Goal: Navigation & Orientation: Find specific page/section

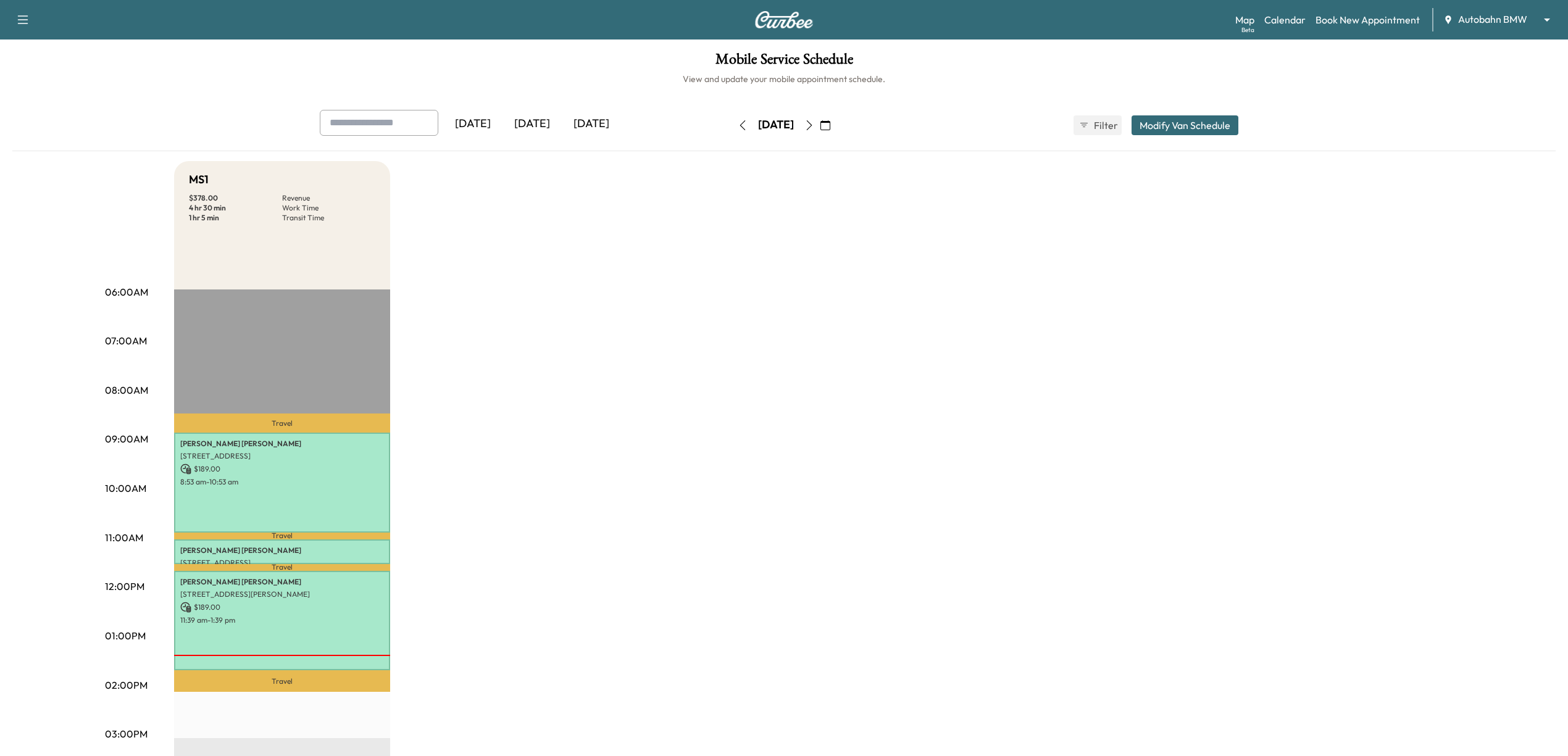
click at [814, 127] on icon "button" at bounding box center [809, 125] width 10 height 10
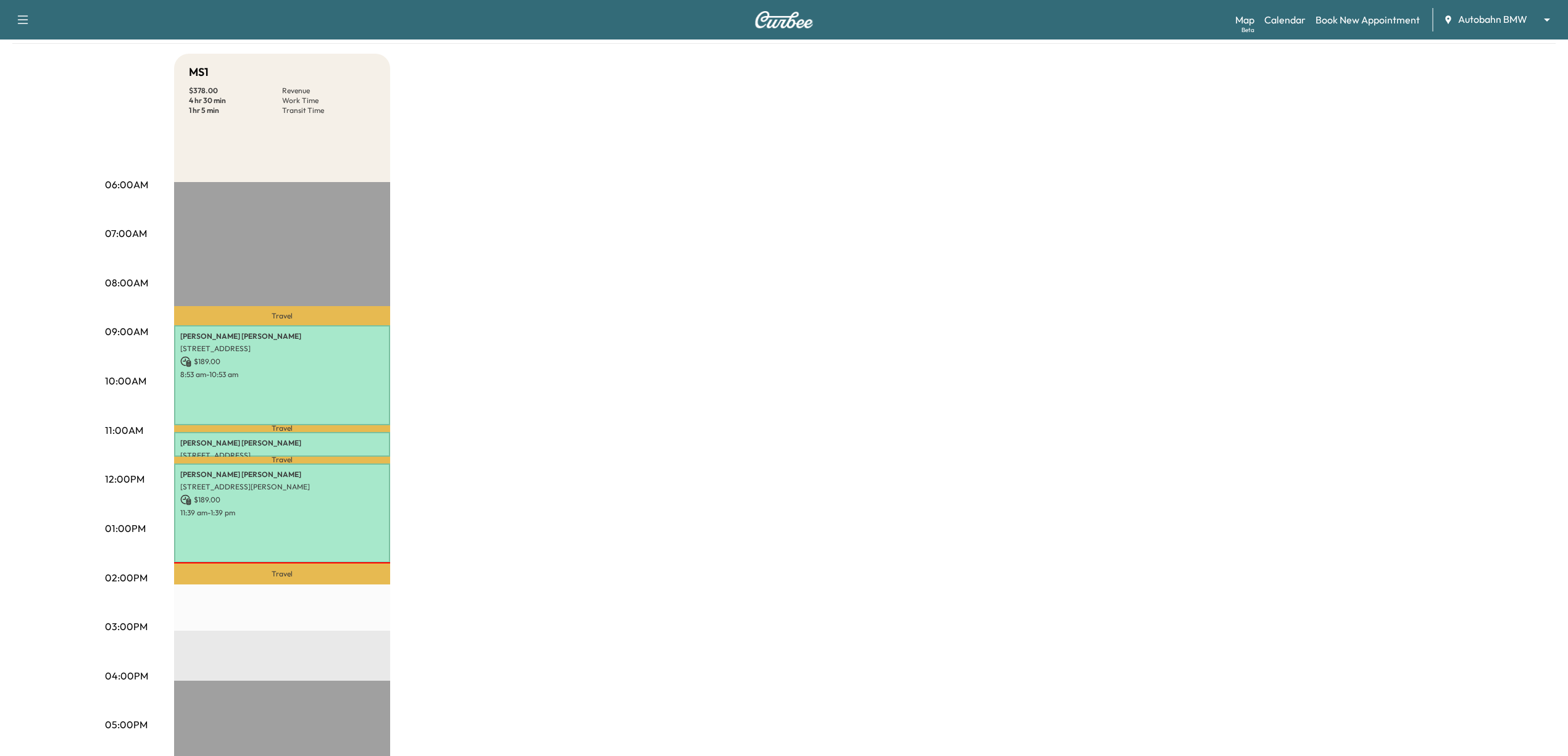
scroll to position [82, 0]
